Goal: Task Accomplishment & Management: Manage account settings

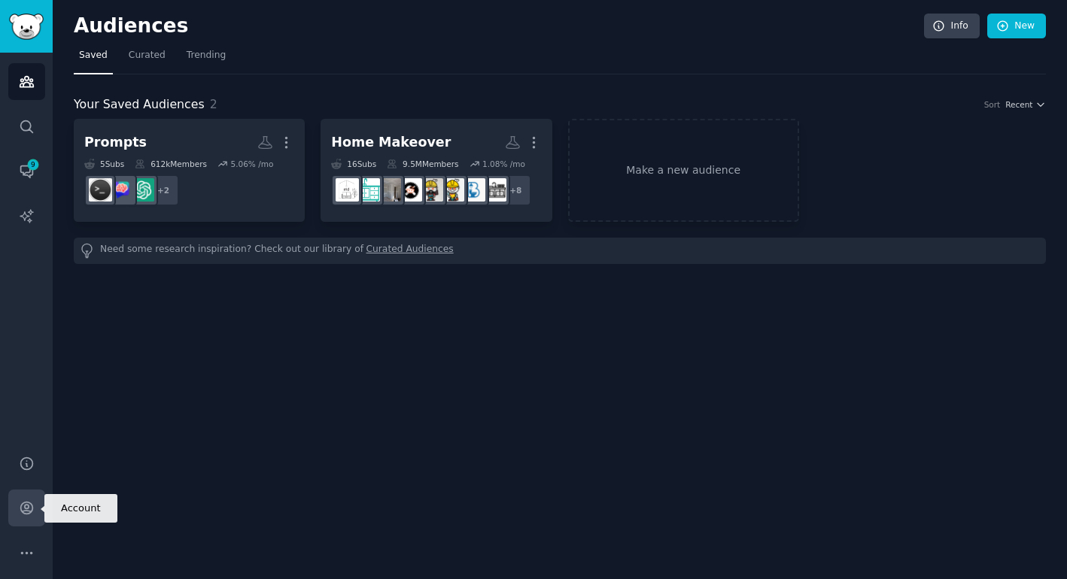
click at [29, 509] on icon "Sidebar" at bounding box center [27, 508] width 16 height 16
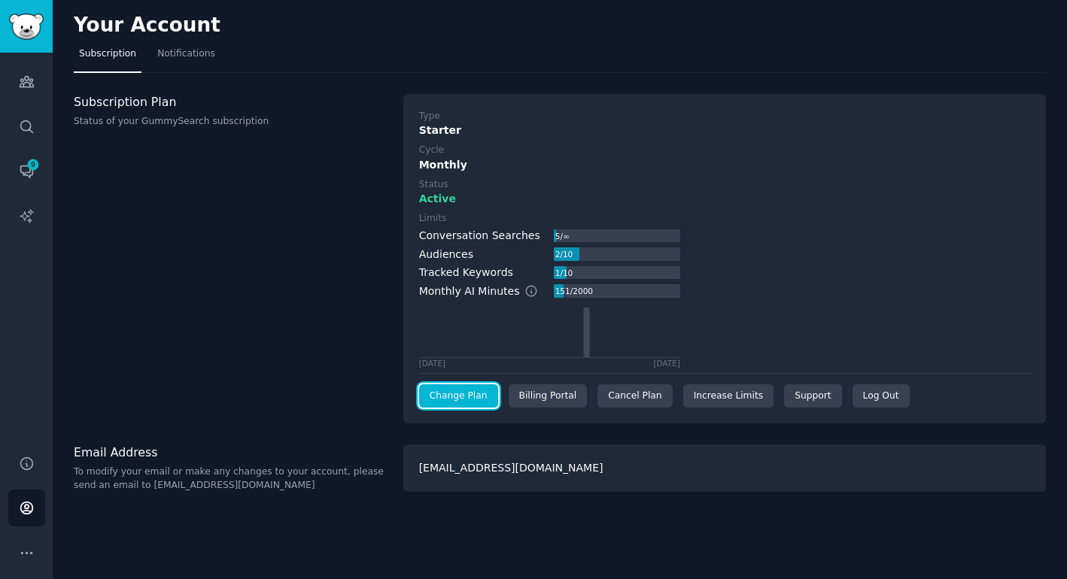
click at [468, 392] on link "Change Plan" at bounding box center [458, 397] width 79 height 24
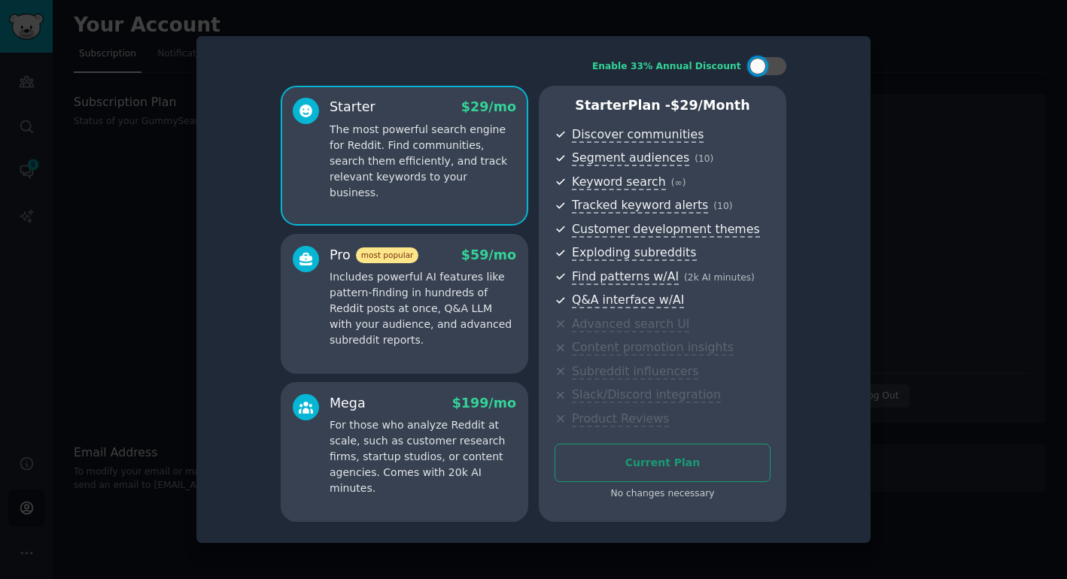
click at [646, 468] on div "Current Plan No changes necessary" at bounding box center [663, 472] width 216 height 57
click at [173, 274] on div at bounding box center [533, 289] width 1067 height 579
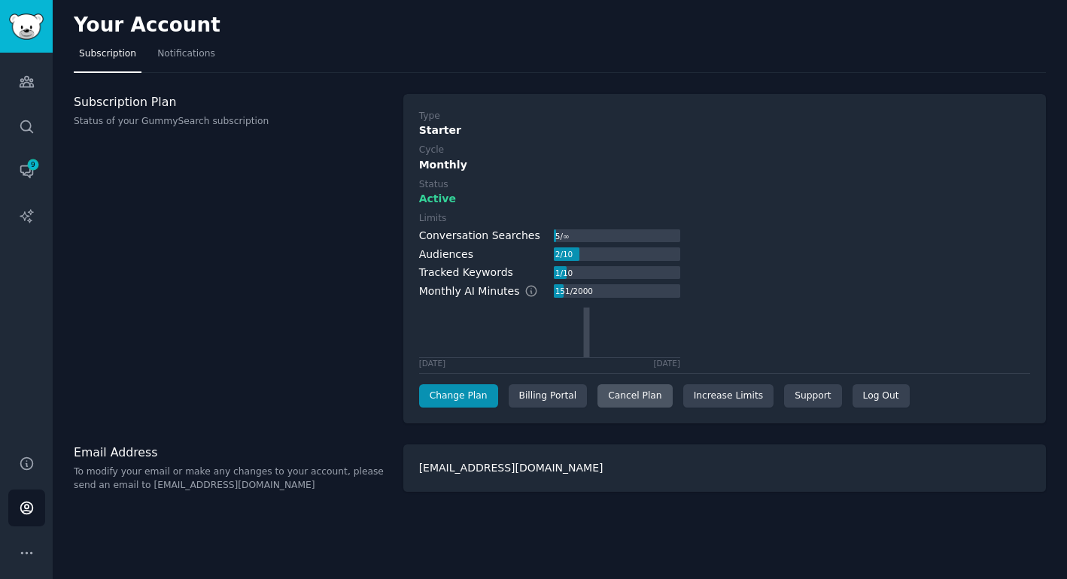
click at [636, 393] on div "Cancel Plan" at bounding box center [634, 397] width 74 height 24
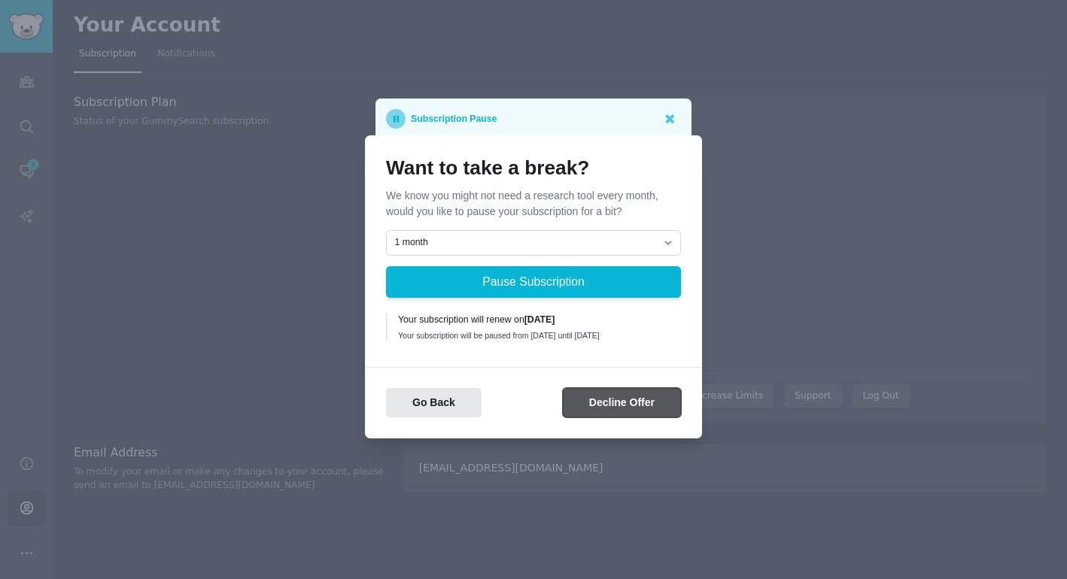
click at [629, 413] on button "Decline Offer" at bounding box center [622, 402] width 118 height 29
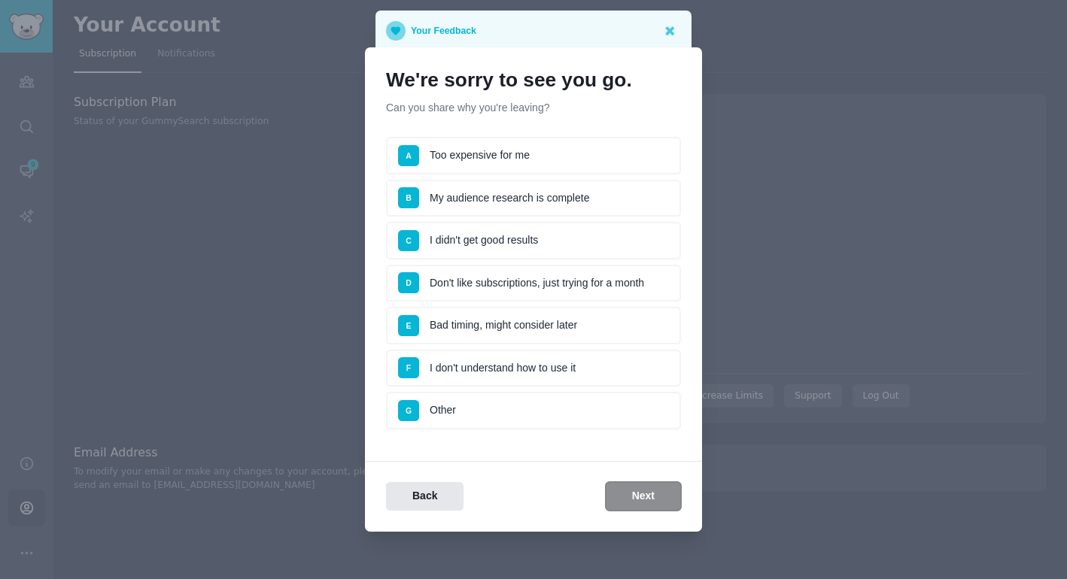
scroll to position [5, 0]
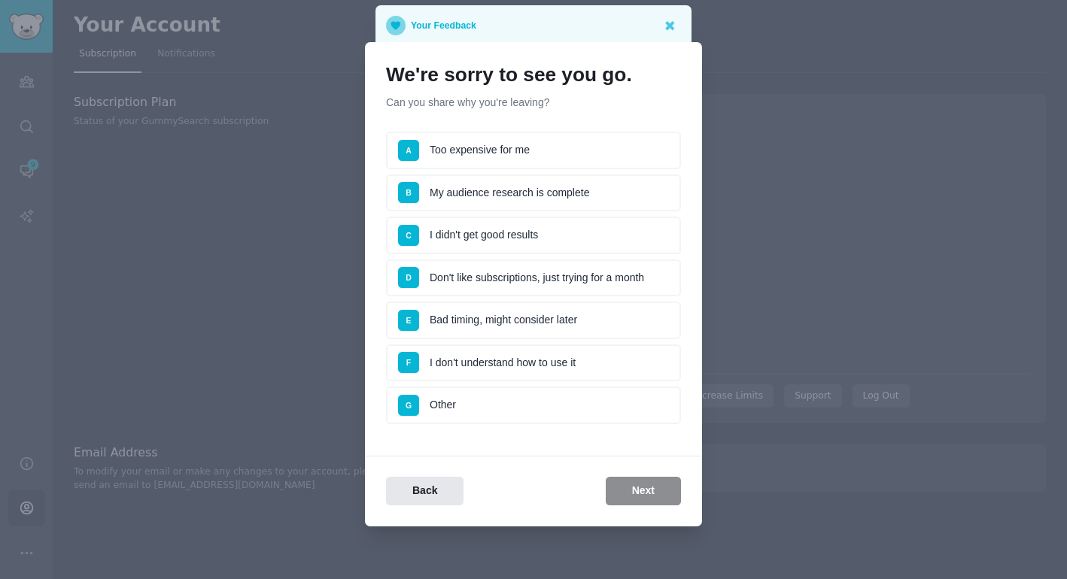
click at [631, 405] on li "G Other" at bounding box center [533, 406] width 295 height 38
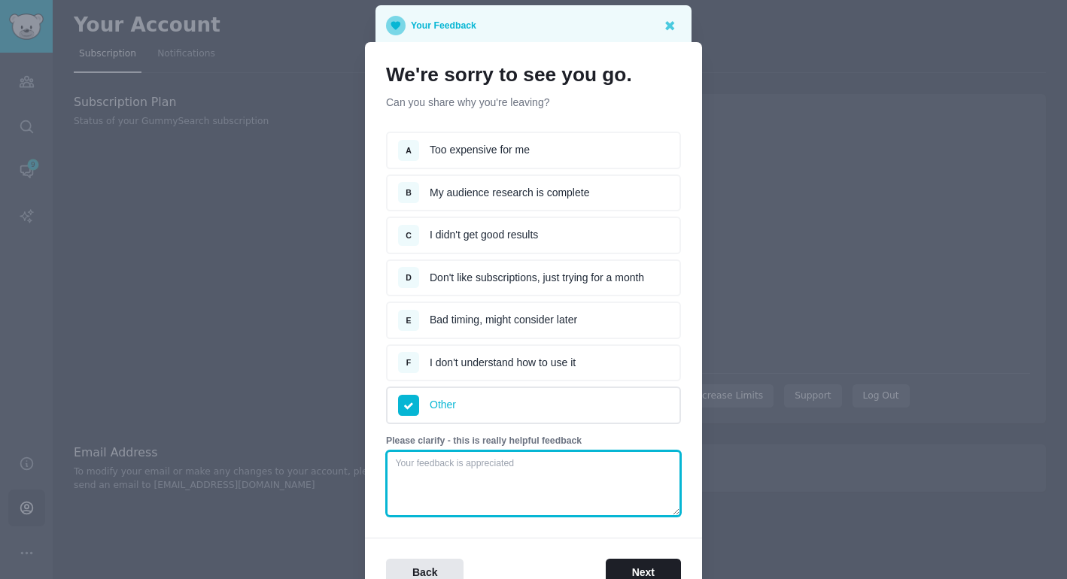
click at [571, 461] on textarea at bounding box center [533, 484] width 295 height 66
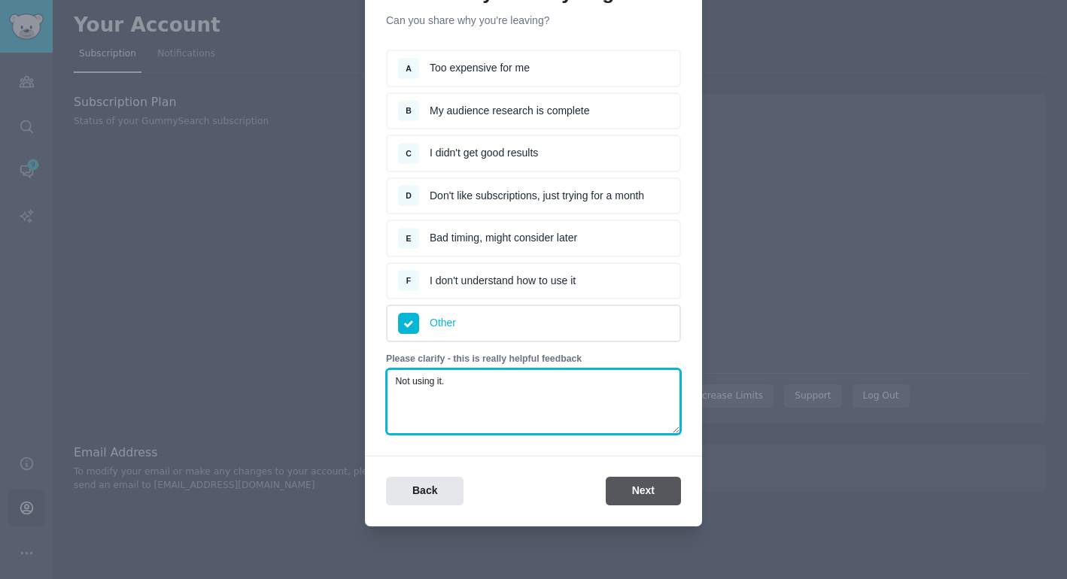
type textarea "Not using it."
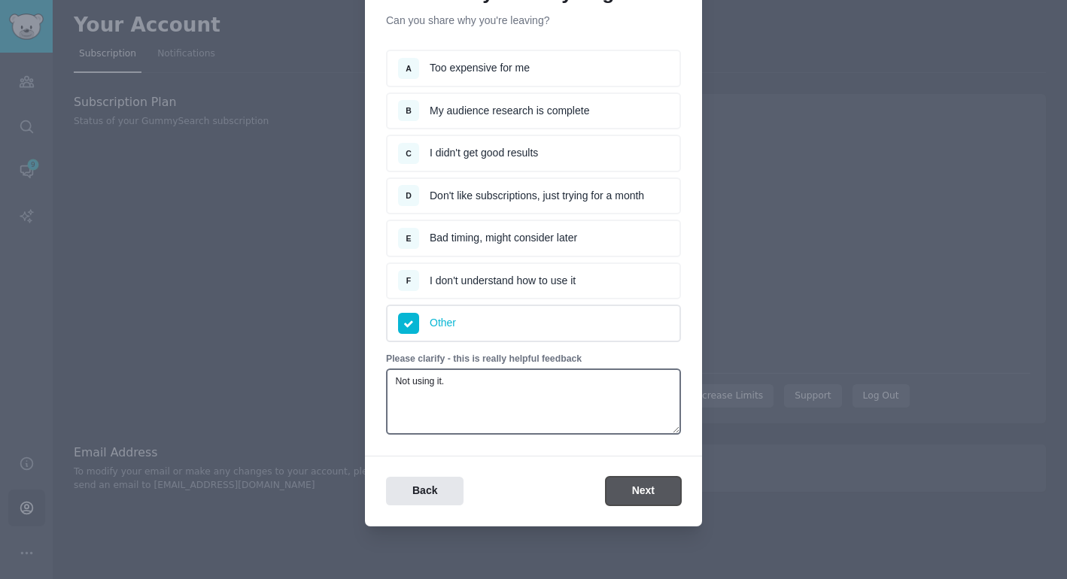
click at [646, 488] on button "Next" at bounding box center [643, 491] width 75 height 29
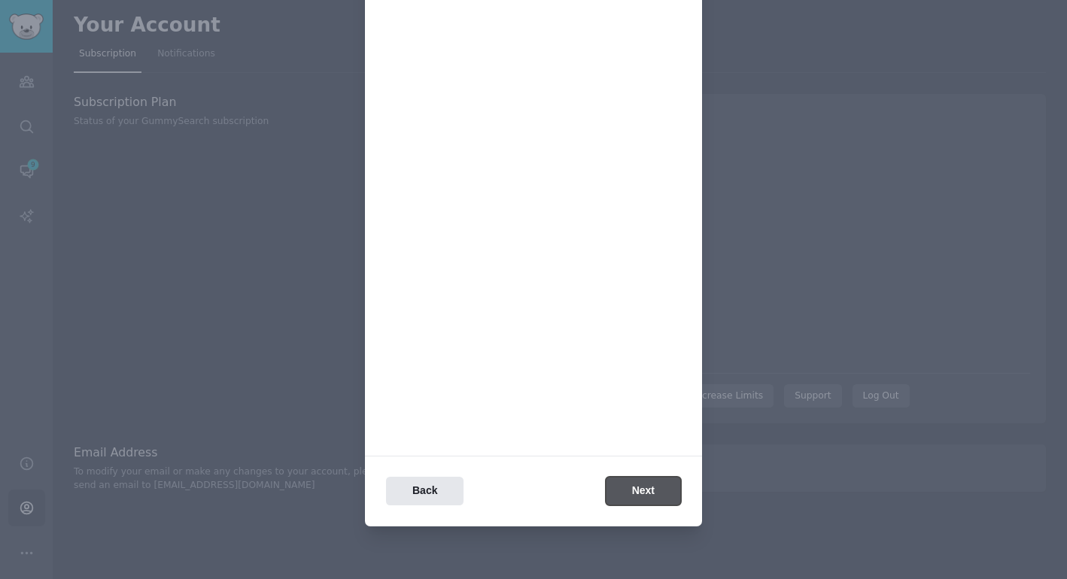
scroll to position [0, 0]
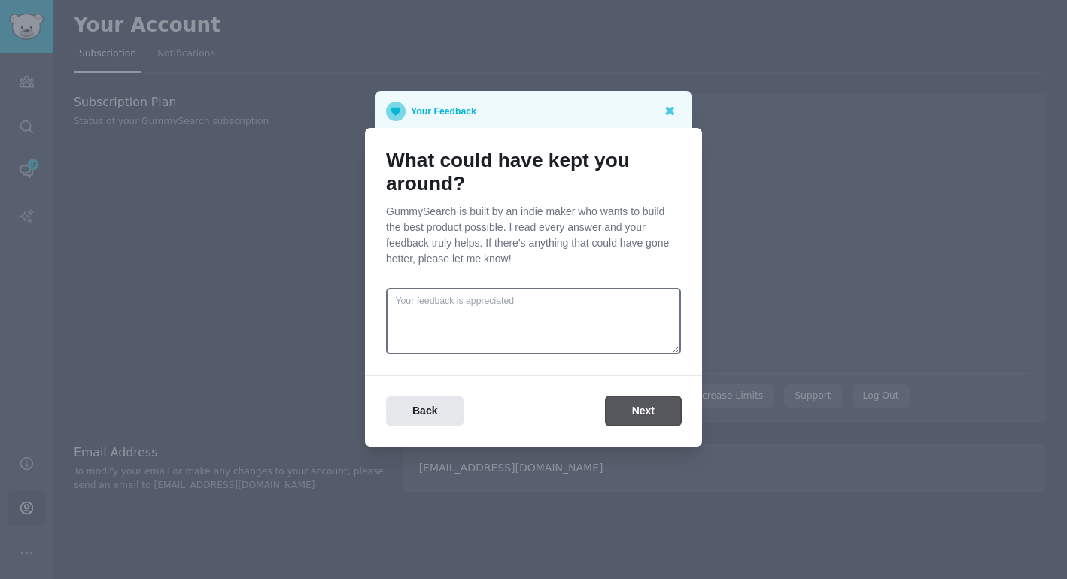
click at [631, 406] on button "Next" at bounding box center [643, 411] width 75 height 29
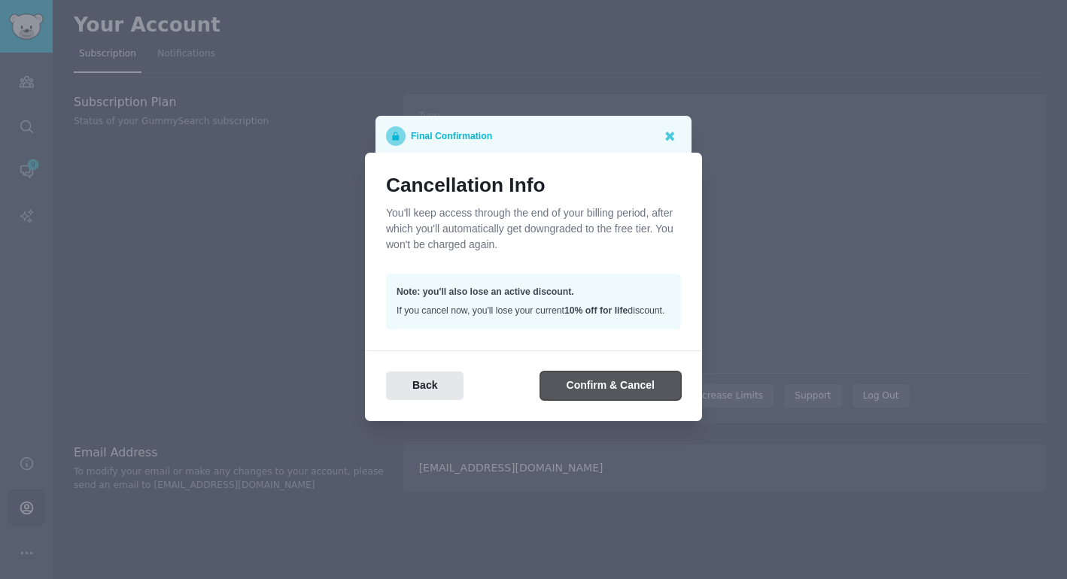
click at [624, 393] on button "Confirm & Cancel" at bounding box center [610, 386] width 141 height 29
